Goal: Communication & Community: Ask a question

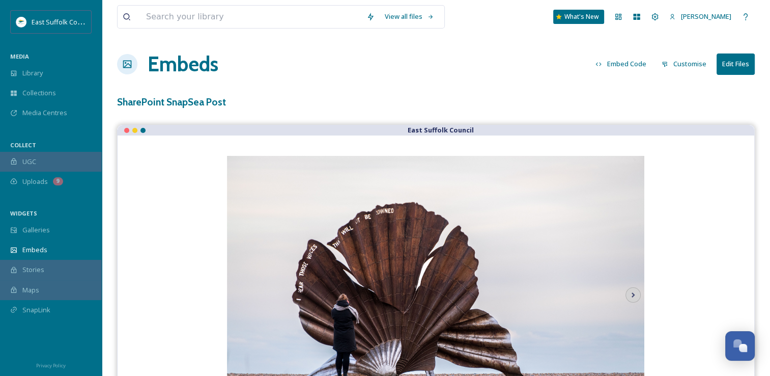
click at [440, 54] on div "Embeds Embed Code Customise Edit Files" at bounding box center [436, 64] width 638 height 31
click at [742, 345] on div "Open Chat" at bounding box center [743, 348] width 9 height 9
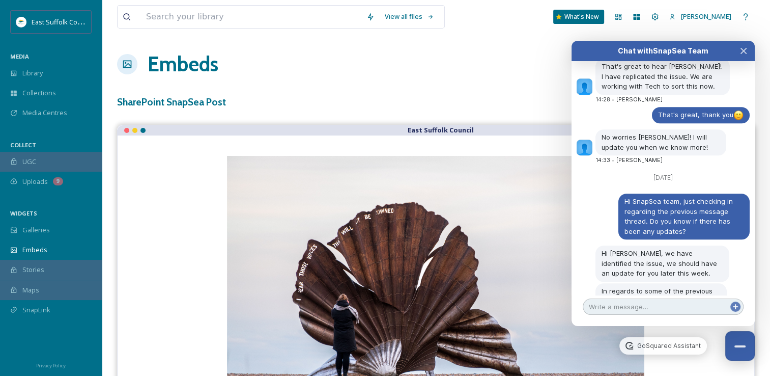
click at [633, 302] on textarea at bounding box center [663, 306] width 161 height 16
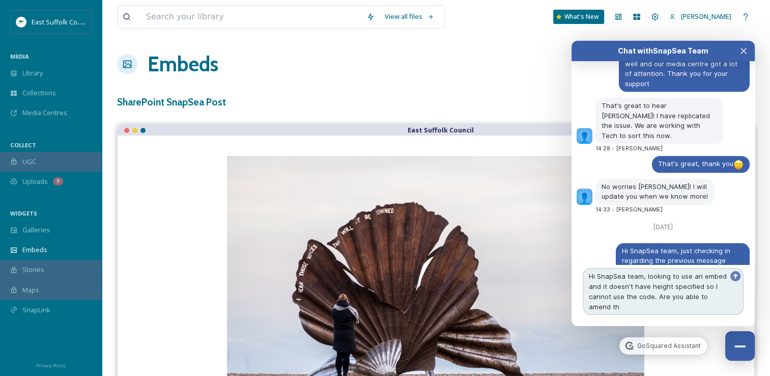
scroll to position [4770, 0]
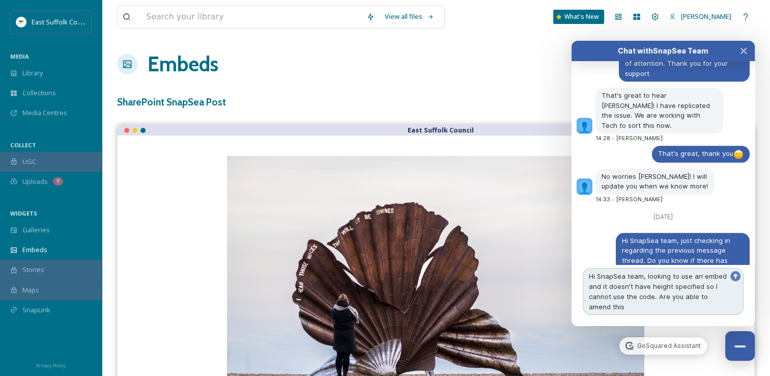
type textarea "Hi SnapSea team, looking to use an embed and it doesn't have height specified s…"
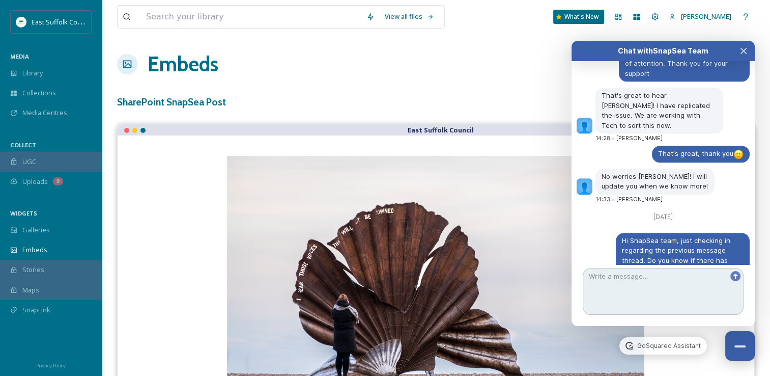
scroll to position [4818, 0]
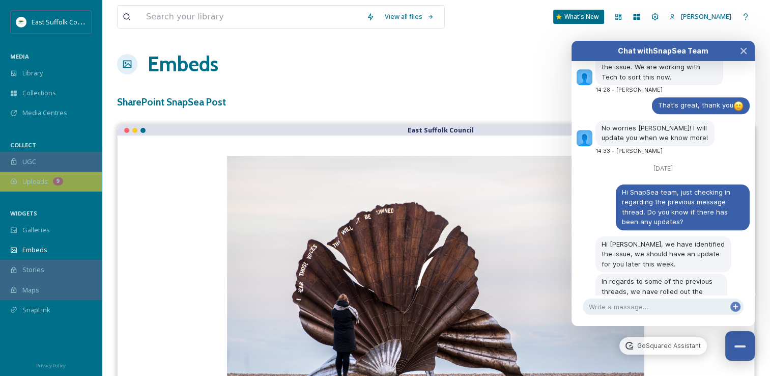
click at [67, 178] on div "Uploads 9" at bounding box center [51, 181] width 102 height 20
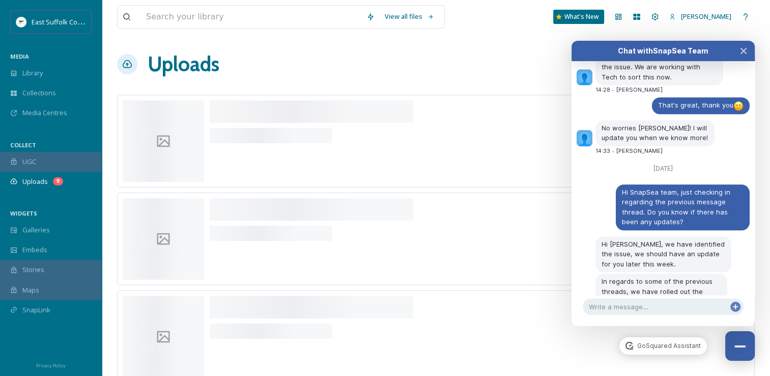
click at [474, 58] on div "Uploads New Link" at bounding box center [436, 64] width 638 height 31
click at [741, 340] on button "Close Chat" at bounding box center [740, 345] width 31 height 31
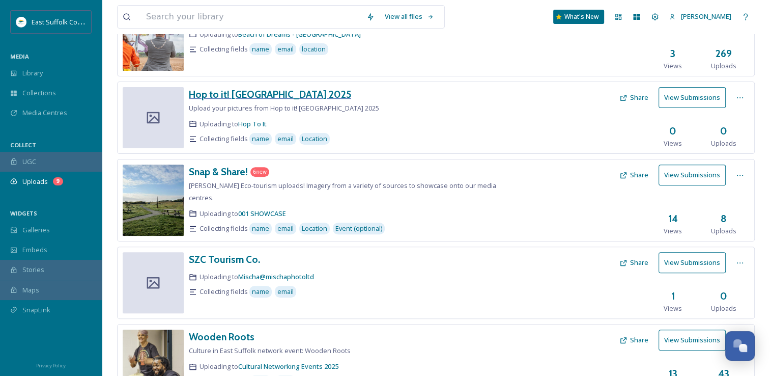
scroll to position [305, 0]
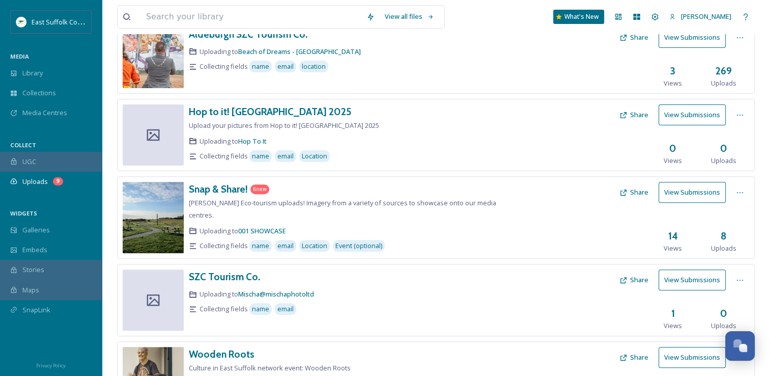
click at [670, 195] on button "View Submissions" at bounding box center [692, 192] width 67 height 21
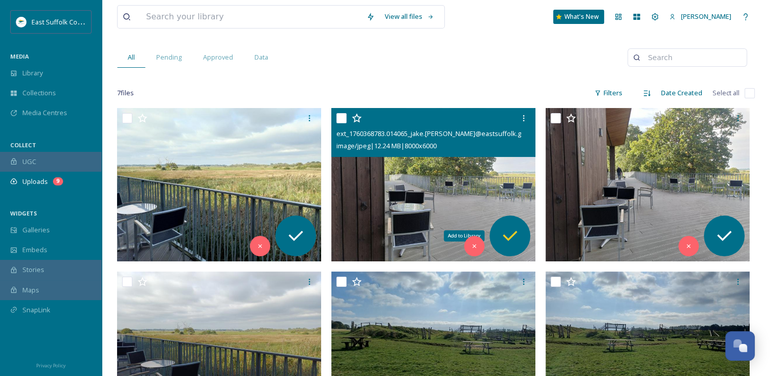
scroll to position [23, 0]
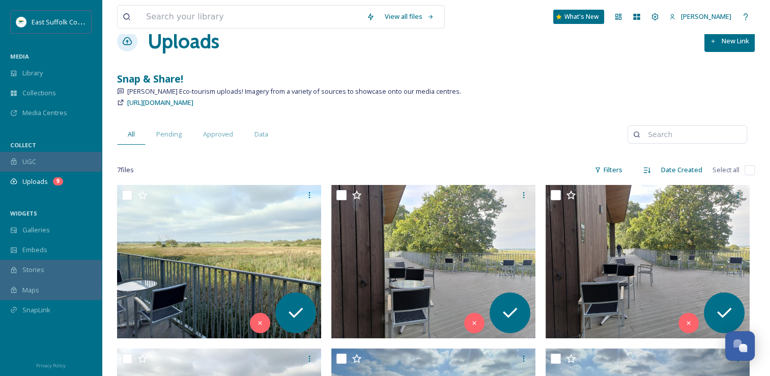
click at [543, 135] on div "All Pending Approved Data" at bounding box center [372, 134] width 510 height 21
click at [33, 70] on span "Library" at bounding box center [32, 73] width 20 height 10
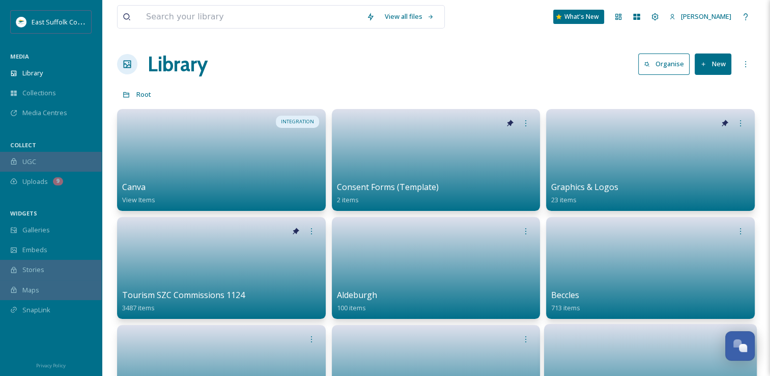
click at [723, 362] on link at bounding box center [650, 372] width 202 height 49
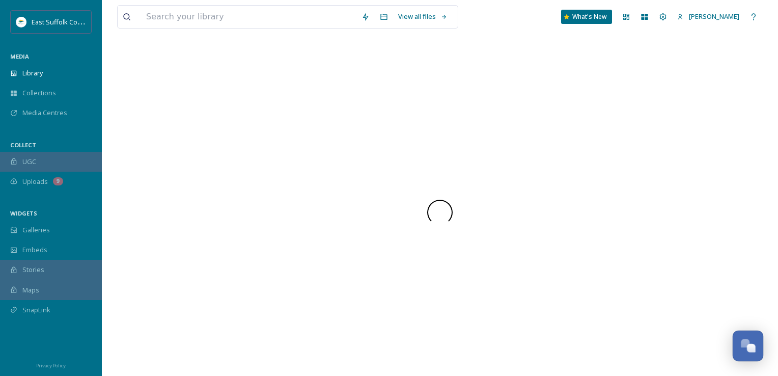
click at [733, 338] on button "Open Chat" at bounding box center [747, 345] width 31 height 31
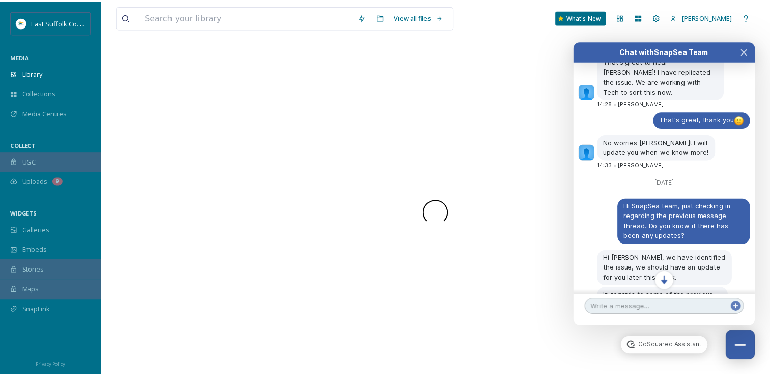
scroll to position [4818, 0]
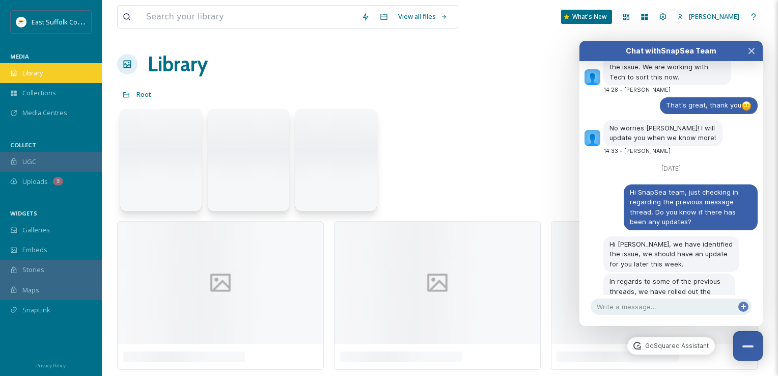
click at [43, 67] on div "Library" at bounding box center [51, 73] width 102 height 20
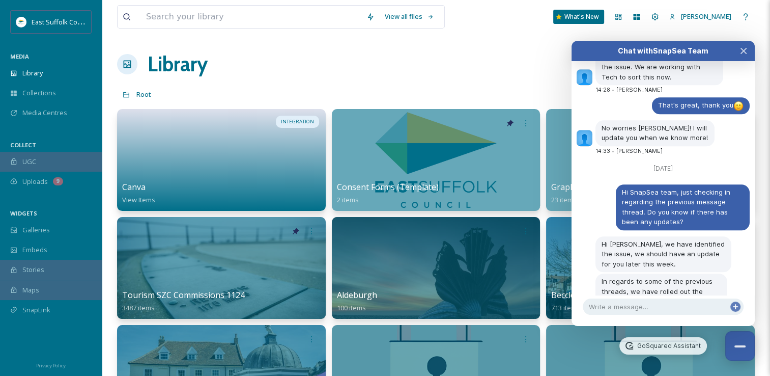
scroll to position [4856, 0]
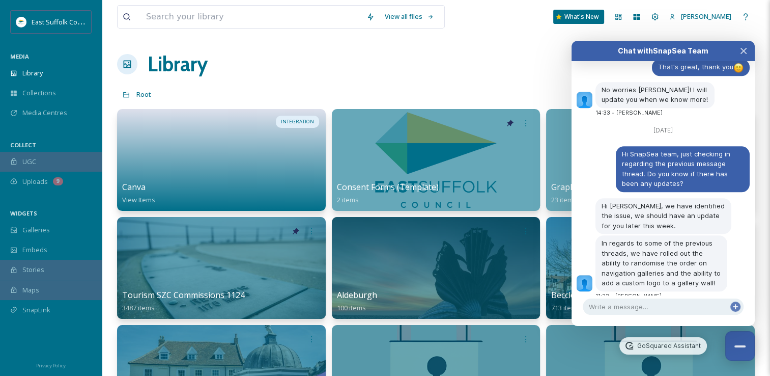
click at [683, 316] on div "Chat with SnapSea Team GoSquared Assistant [DATE] Thanks! you too Darwisyah [DA…" at bounding box center [662, 183] width 183 height 285
click at [680, 312] on textarea at bounding box center [663, 306] width 161 height 16
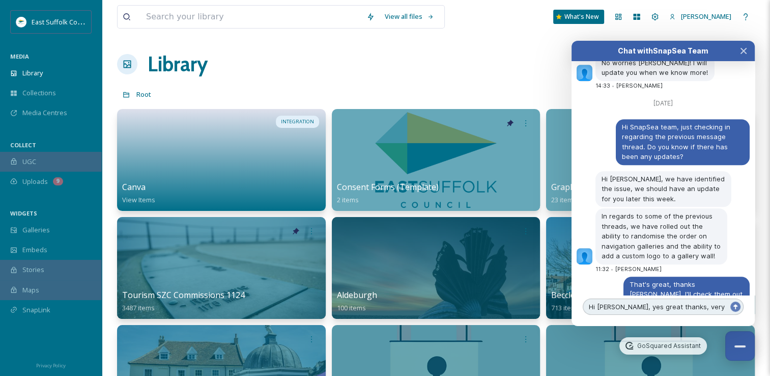
scroll to position [4893, 0]
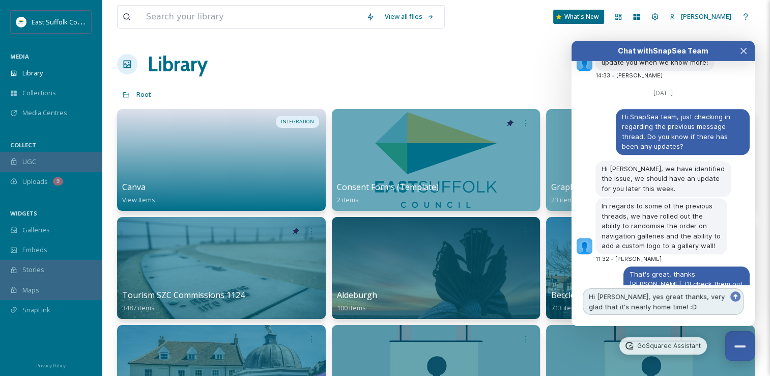
type textarea "Hi [PERSON_NAME], yes great thanks, very glad that it's nearly home time! :D"
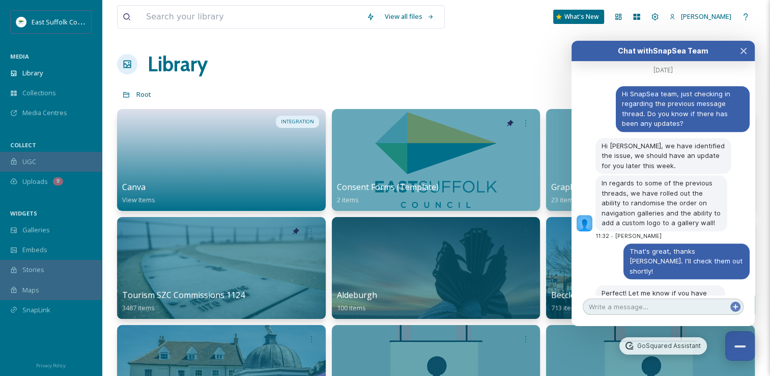
scroll to position [4916, 0]
type textarea "yes I am"
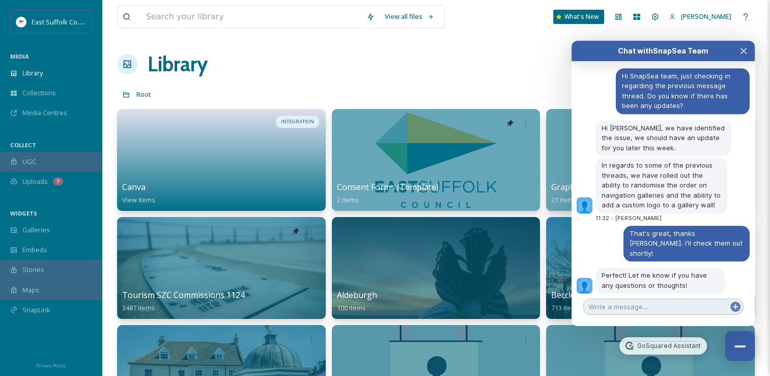
scroll to position [4953, 0]
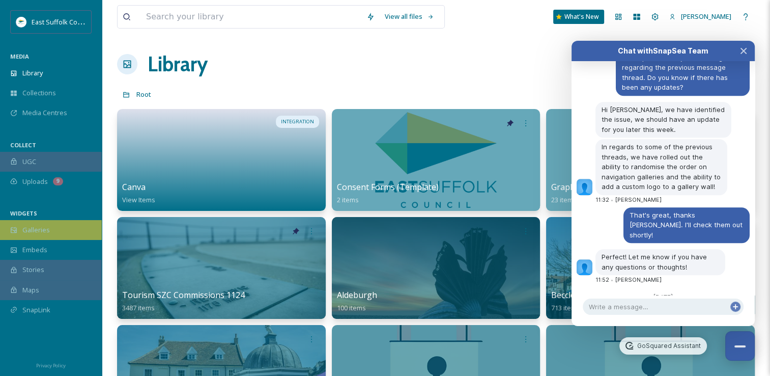
click at [50, 232] on div "Galleries" at bounding box center [51, 230] width 102 height 20
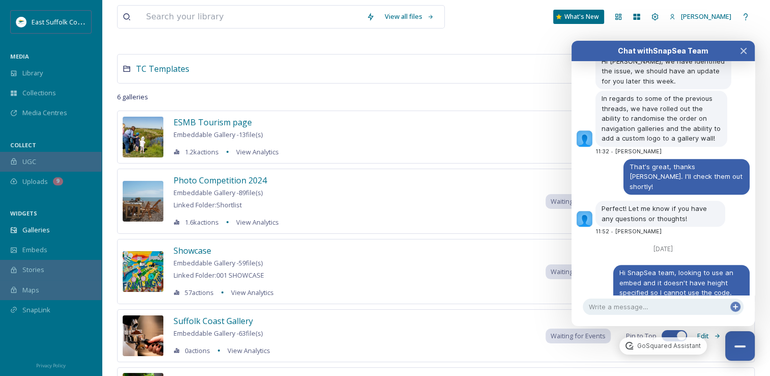
scroll to position [102, 0]
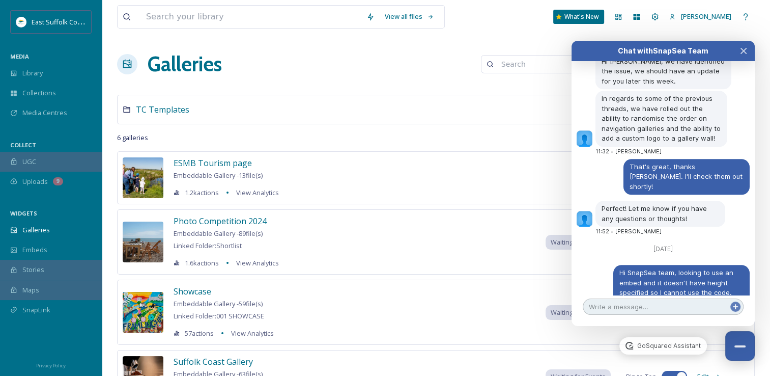
scroll to position [5029, 0]
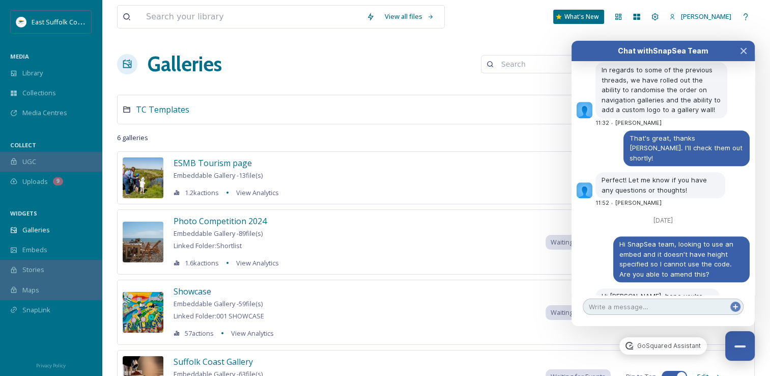
click at [641, 304] on textarea at bounding box center [663, 306] width 161 height 16
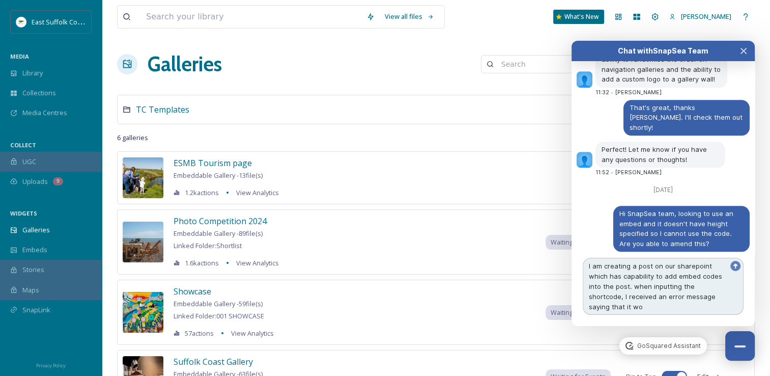
scroll to position [5070, 0]
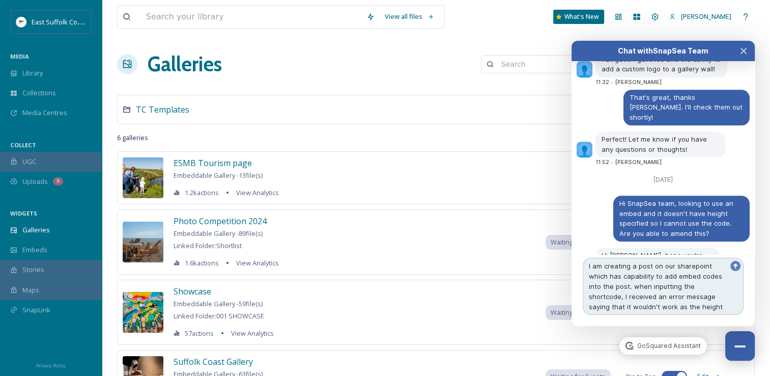
type textarea "I am creating a post on our sharepoint which has capability to add embed codes …"
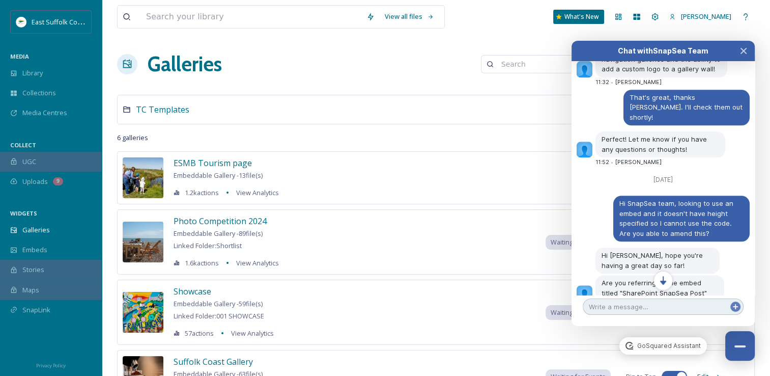
scroll to position [5101, 0]
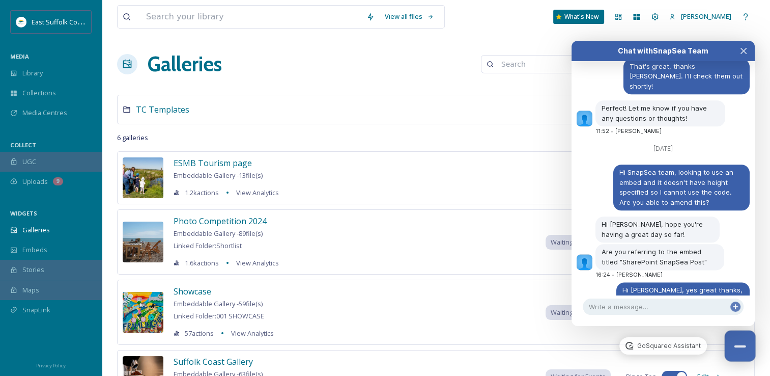
click at [745, 345] on div "Close Chat" at bounding box center [740, 346] width 12 height 2
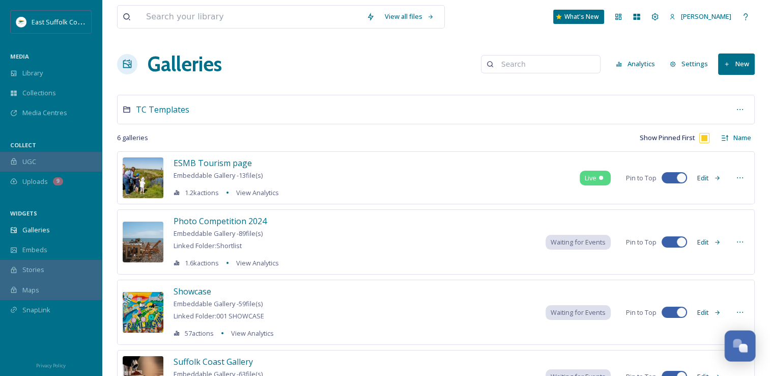
click at [737, 347] on div "Open Chat" at bounding box center [737, 342] width 9 height 9
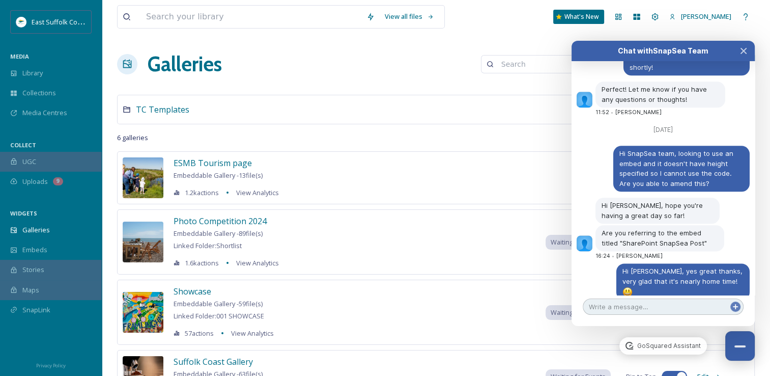
scroll to position [5159, 0]
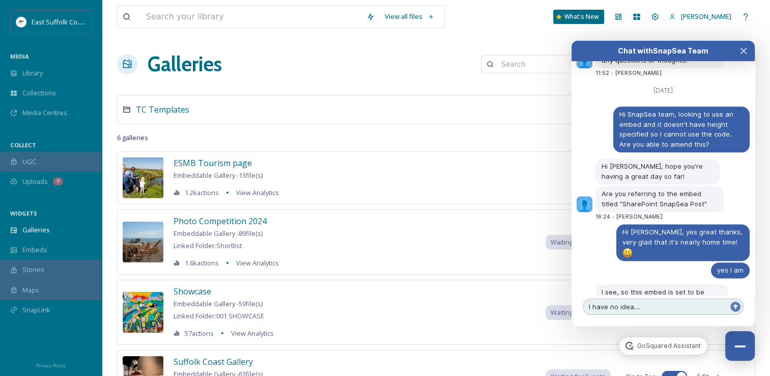
type textarea "I have no idea..."
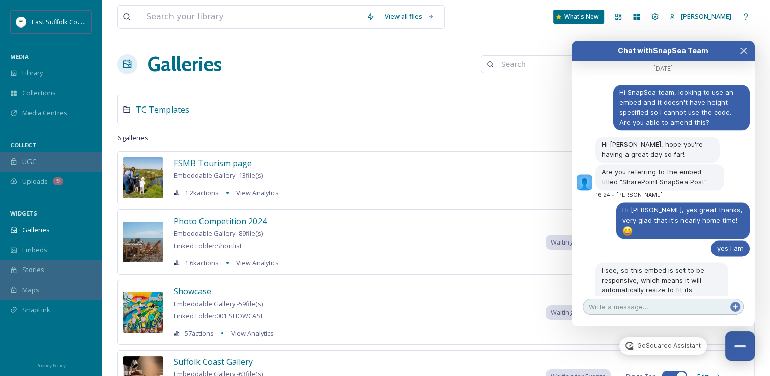
type textarea "4"
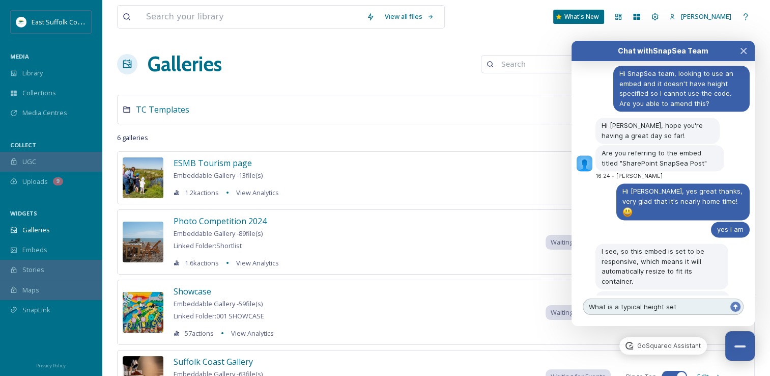
type textarea "What is a typical height set?"
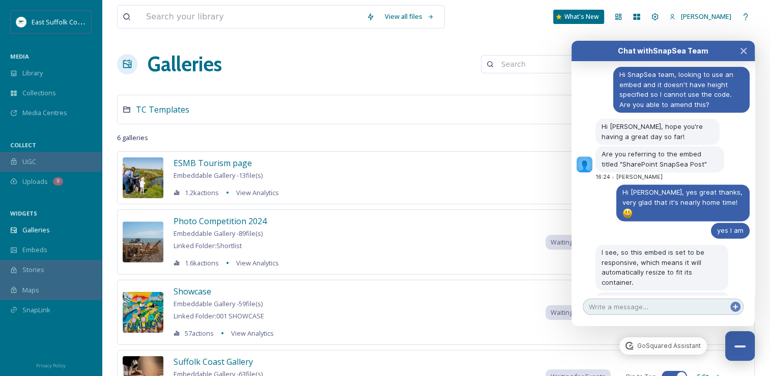
scroll to position [5257, 0]
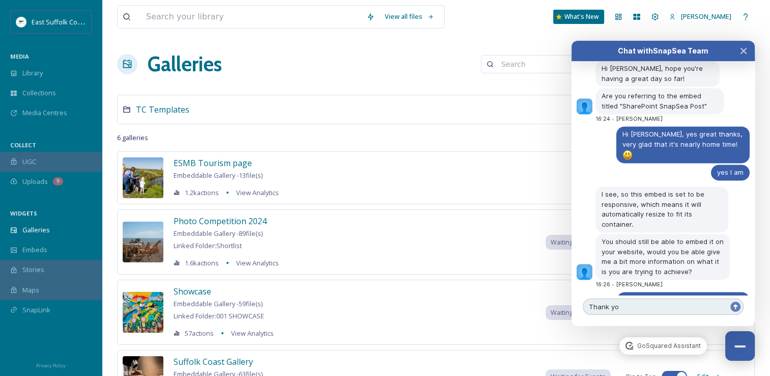
type textarea "Thank you"
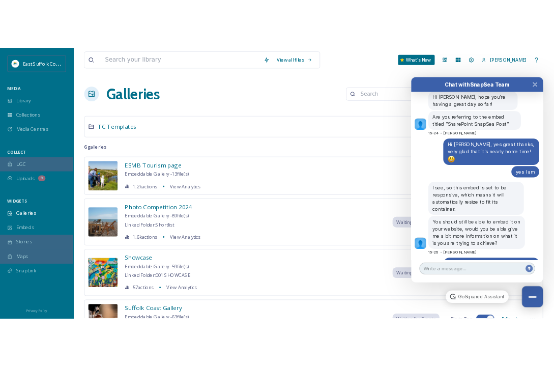
scroll to position [5279, 0]
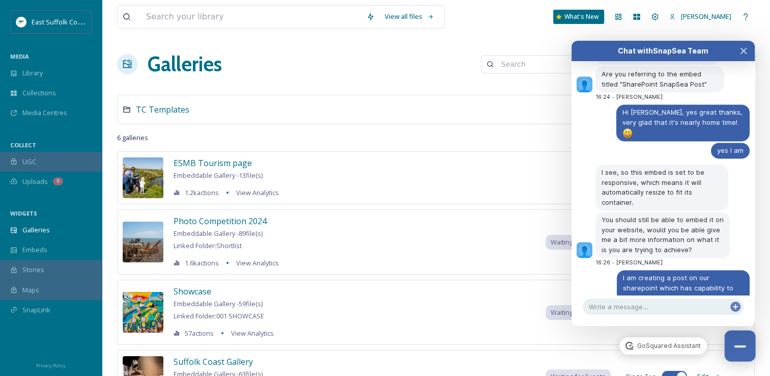
click at [741, 342] on button "Close Chat" at bounding box center [740, 345] width 31 height 31
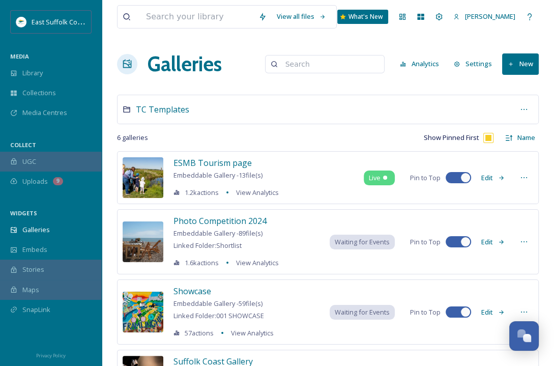
scroll to position [5288, 0]
